Goal: Task Accomplishment & Management: Manage account settings

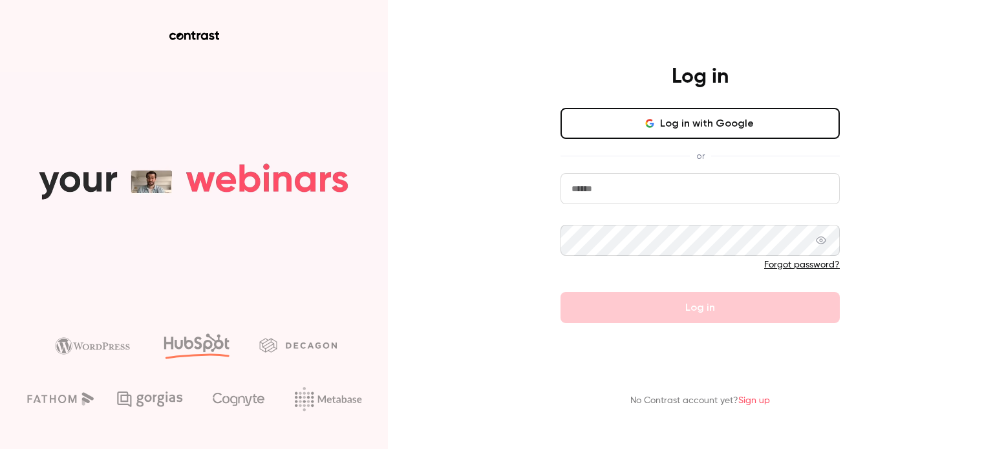
type input "**********"
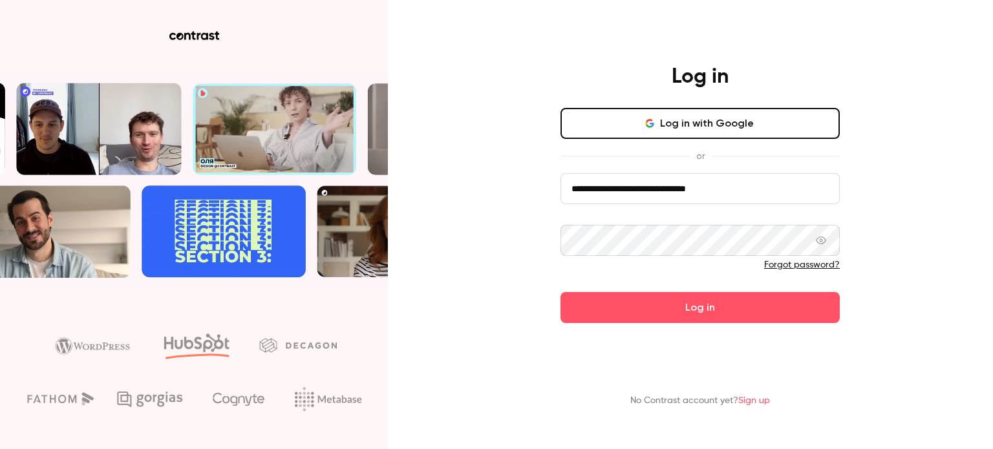
click at [621, 133] on button "Log in with Google" at bounding box center [699, 123] width 279 height 31
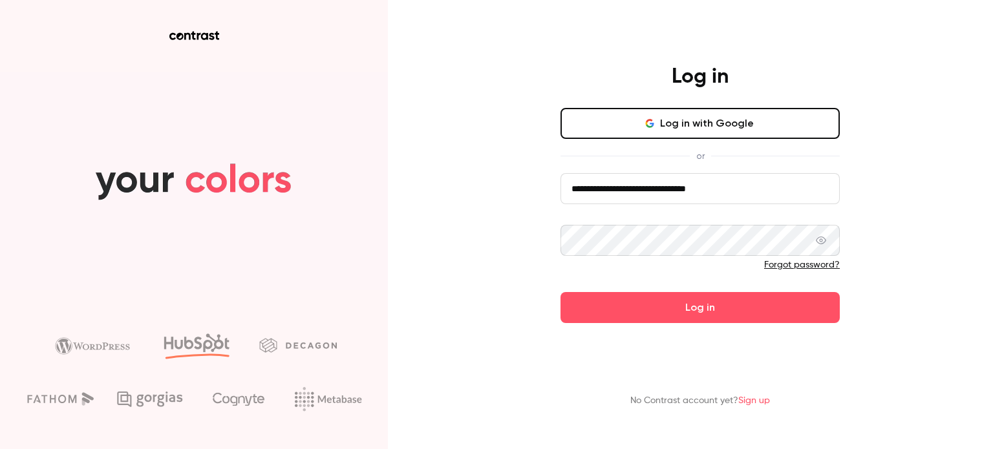
click at [646, 131] on button "Log in with Google" at bounding box center [699, 123] width 279 height 31
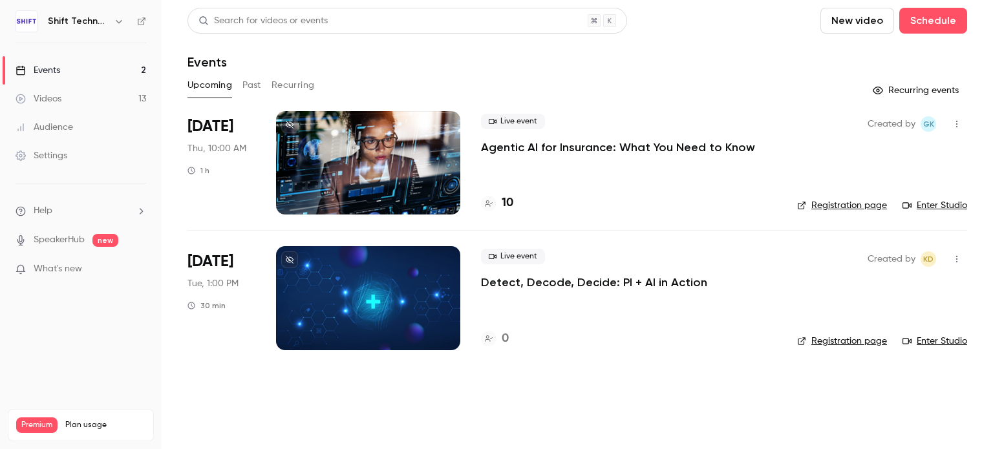
click at [420, 282] on div at bounding box center [368, 297] width 184 height 103
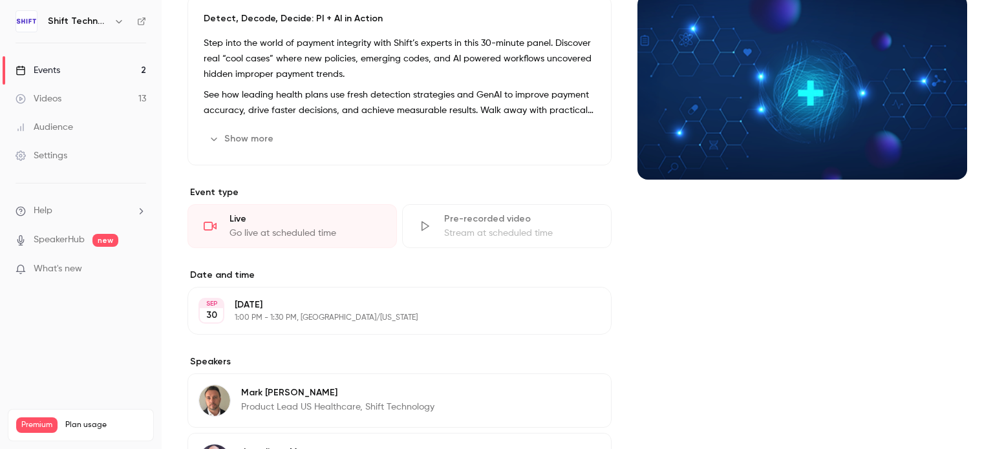
scroll to position [139, 0]
click at [560, 308] on icon "button" at bounding box center [564, 310] width 10 height 10
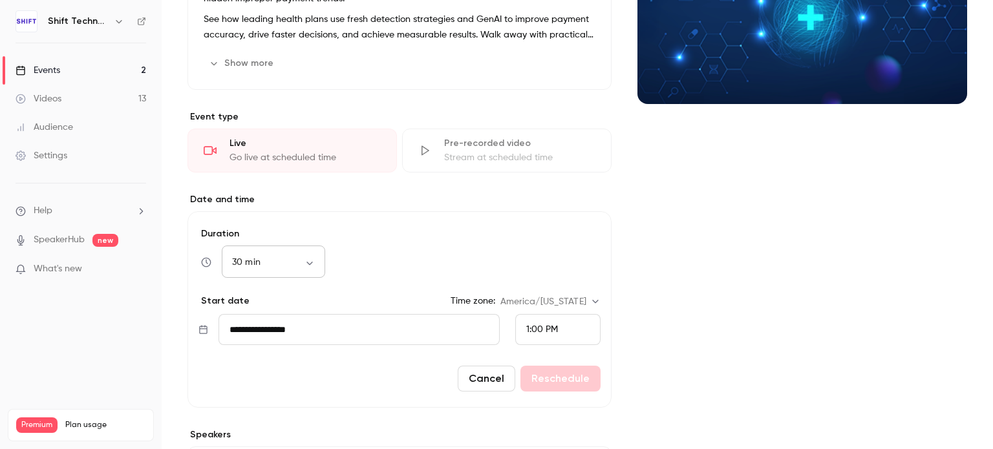
scroll to position [211, 0]
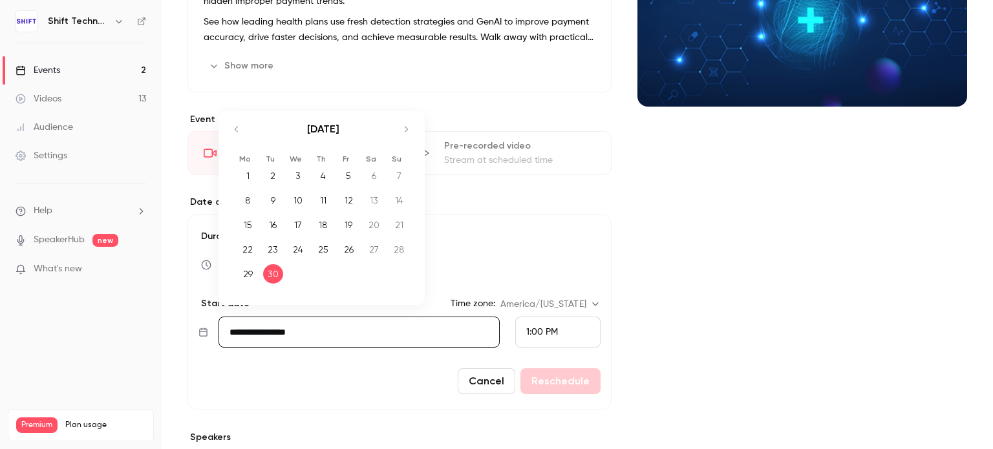
click at [228, 328] on input "**********" at bounding box center [358, 332] width 281 height 31
click at [403, 131] on icon "Move forward to switch to the next month." at bounding box center [406, 130] width 16 height 16
click at [273, 200] on div "7" at bounding box center [273, 200] width 20 height 19
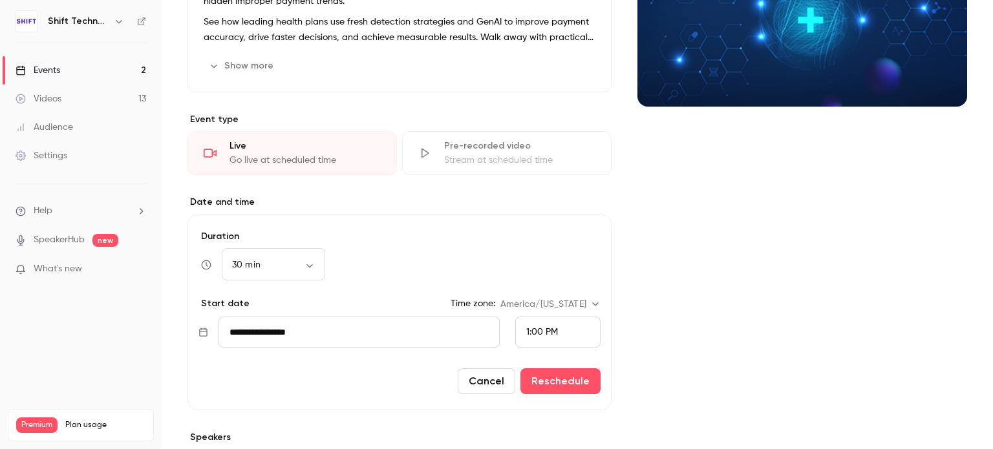
type input "**********"
click at [531, 330] on span "1:00 PM" at bounding box center [542, 332] width 32 height 9
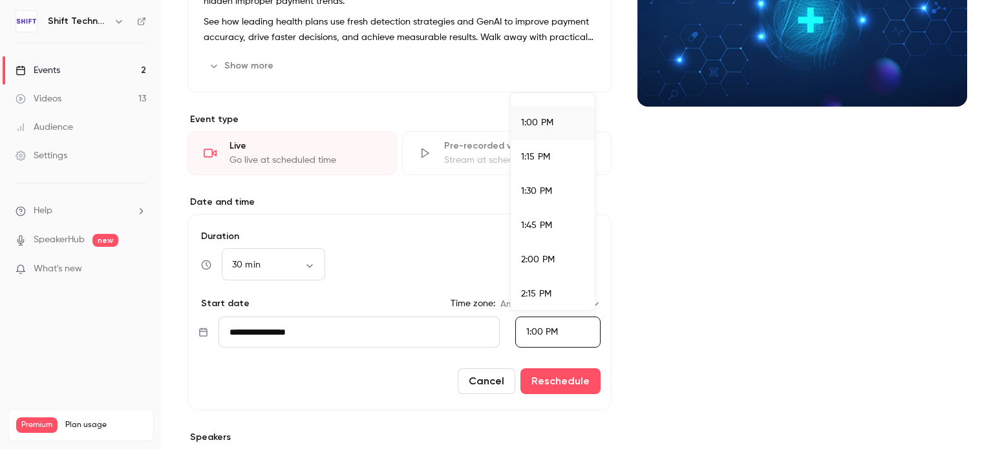
scroll to position [1776, 0]
click at [540, 253] on span "2:00 PM" at bounding box center [538, 252] width 34 height 9
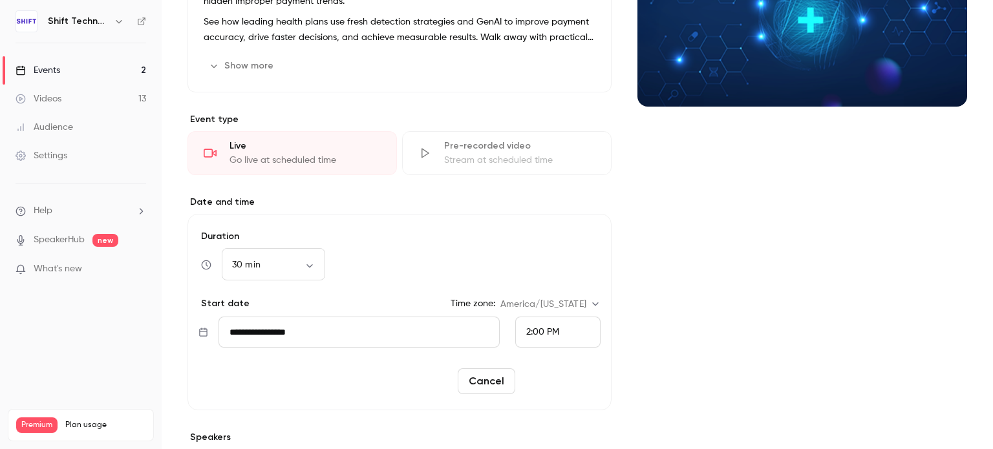
click at [551, 373] on button "Reschedule" at bounding box center [560, 381] width 80 height 26
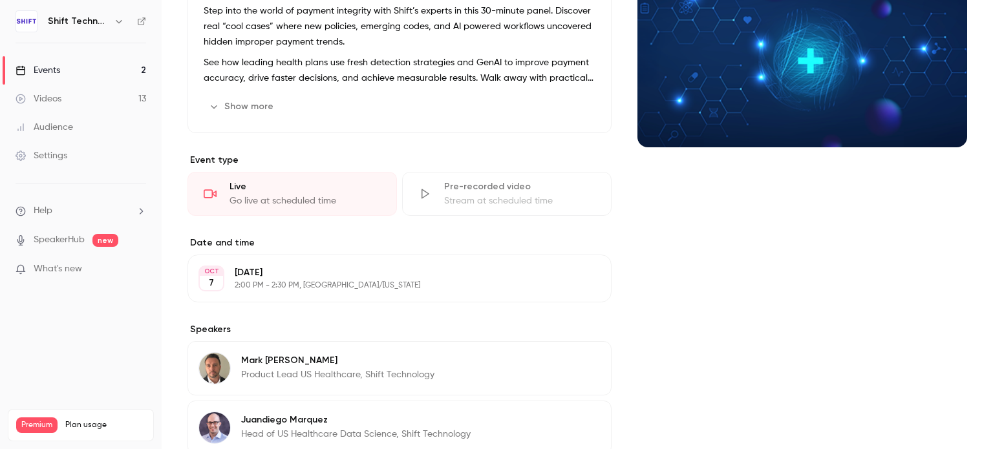
scroll to position [178, 0]
